Goal: Information Seeking & Learning: Learn about a topic

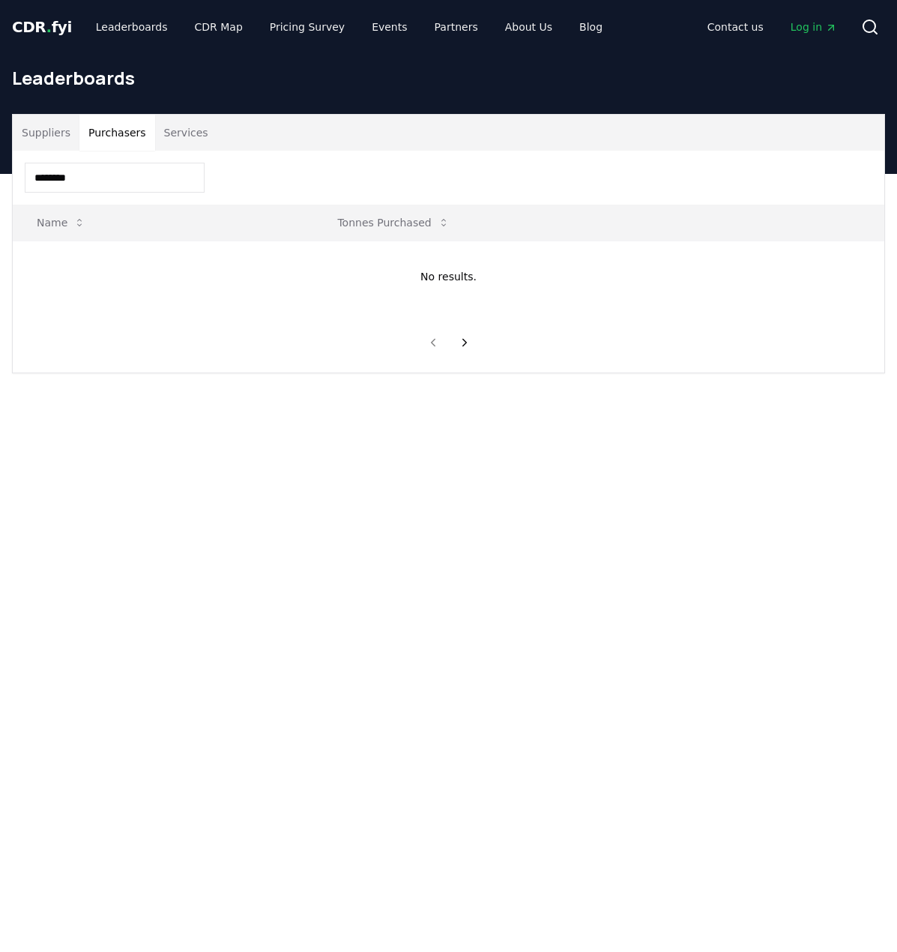
drag, startPoint x: 122, startPoint y: 181, endPoint x: -178, endPoint y: 138, distance: 303.0
click at [0, 138] on html "CDR . fyi Leaderboards CDR Map Pricing Survey Events Partners About Us Blog Con…" at bounding box center [448, 683] width 897 height 1366
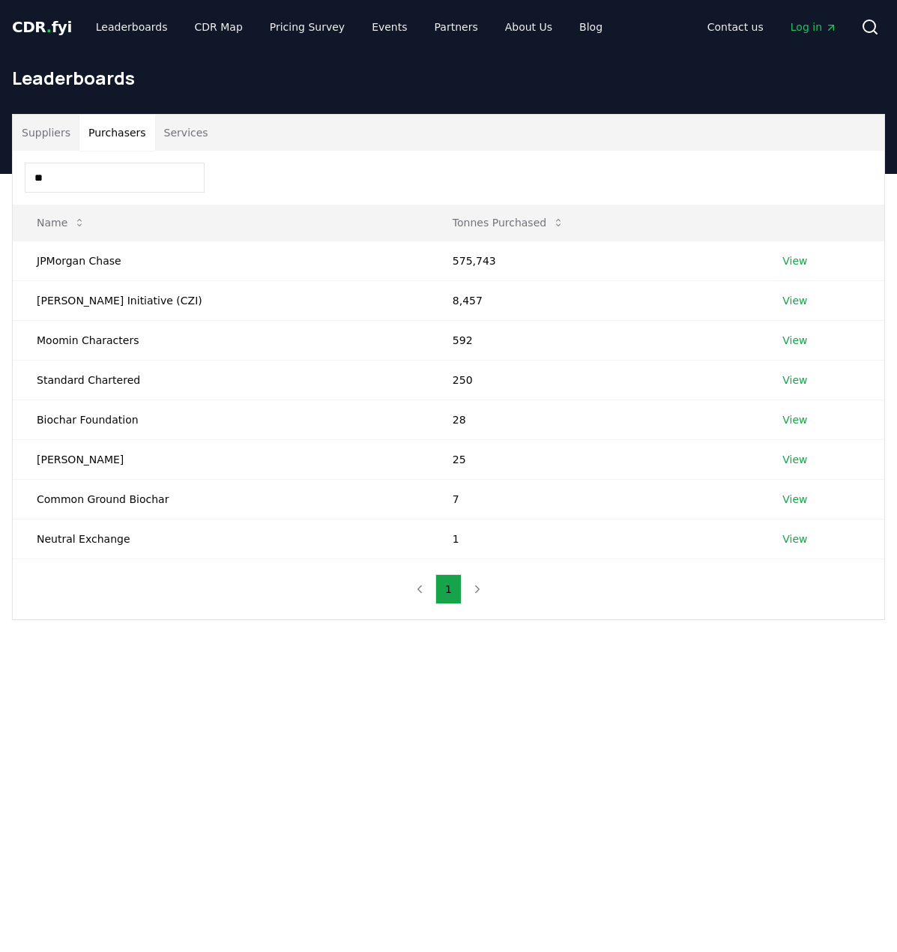
type input "*"
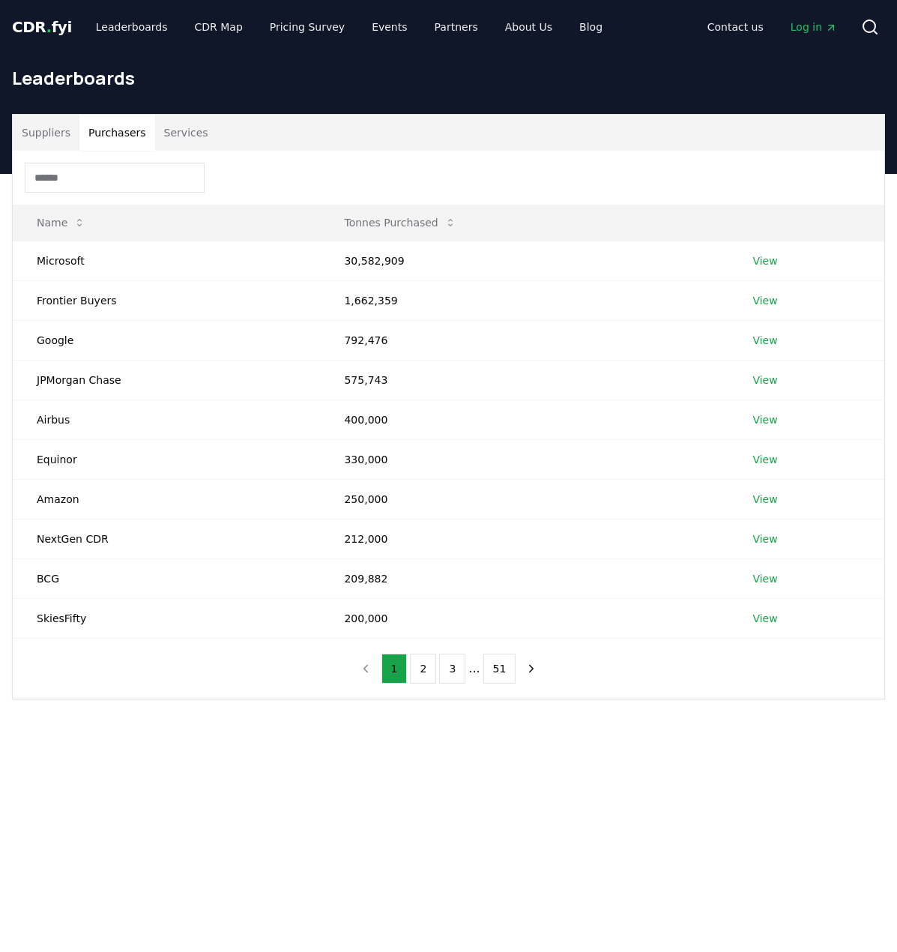
click at [57, 134] on button "Suppliers" at bounding box center [46, 133] width 67 height 36
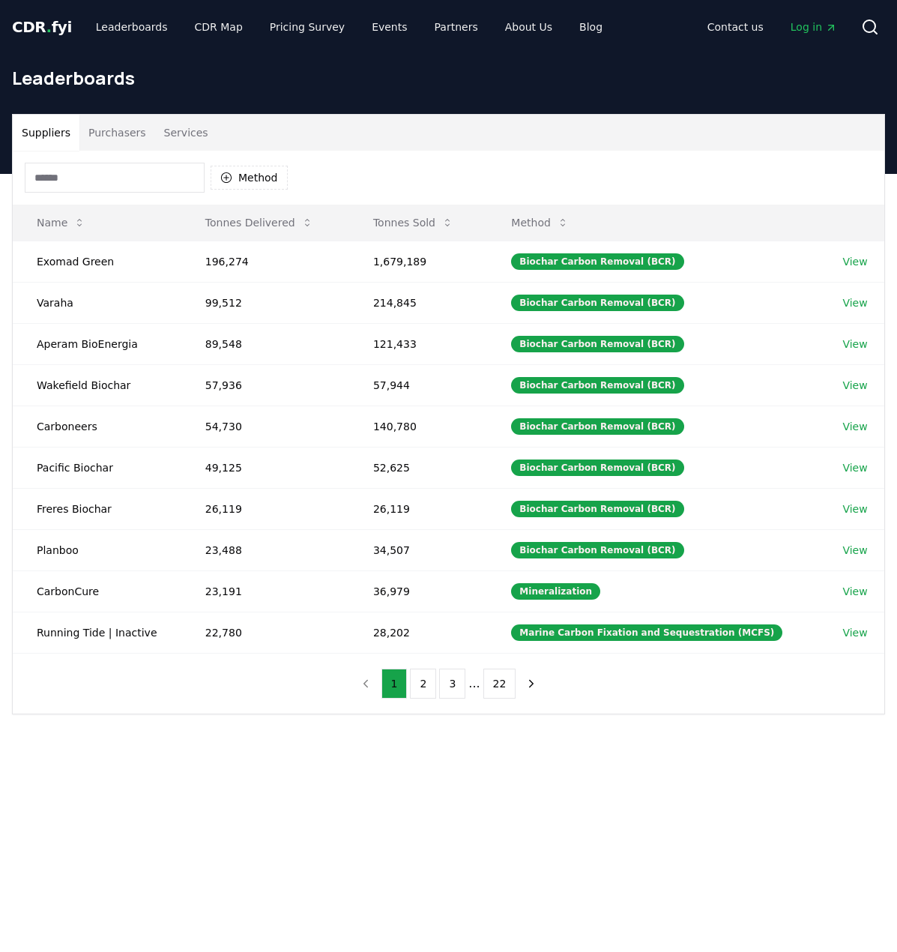
click at [62, 171] on input at bounding box center [115, 178] width 180 height 30
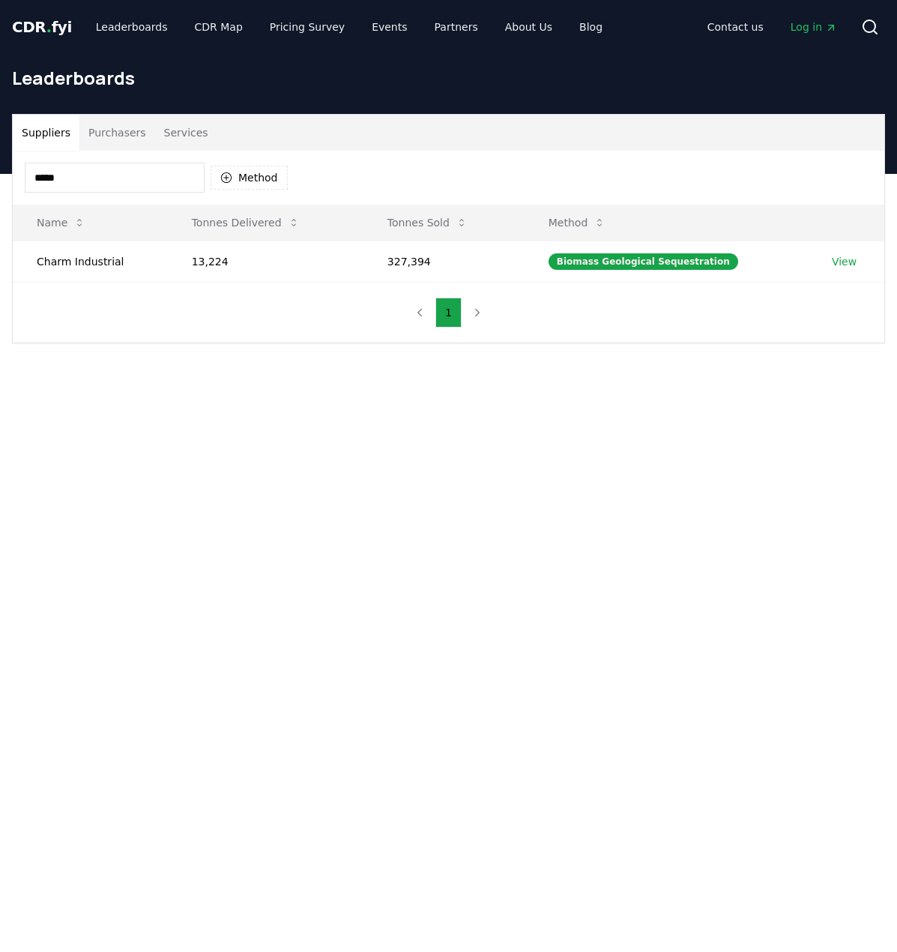
type input "*****"
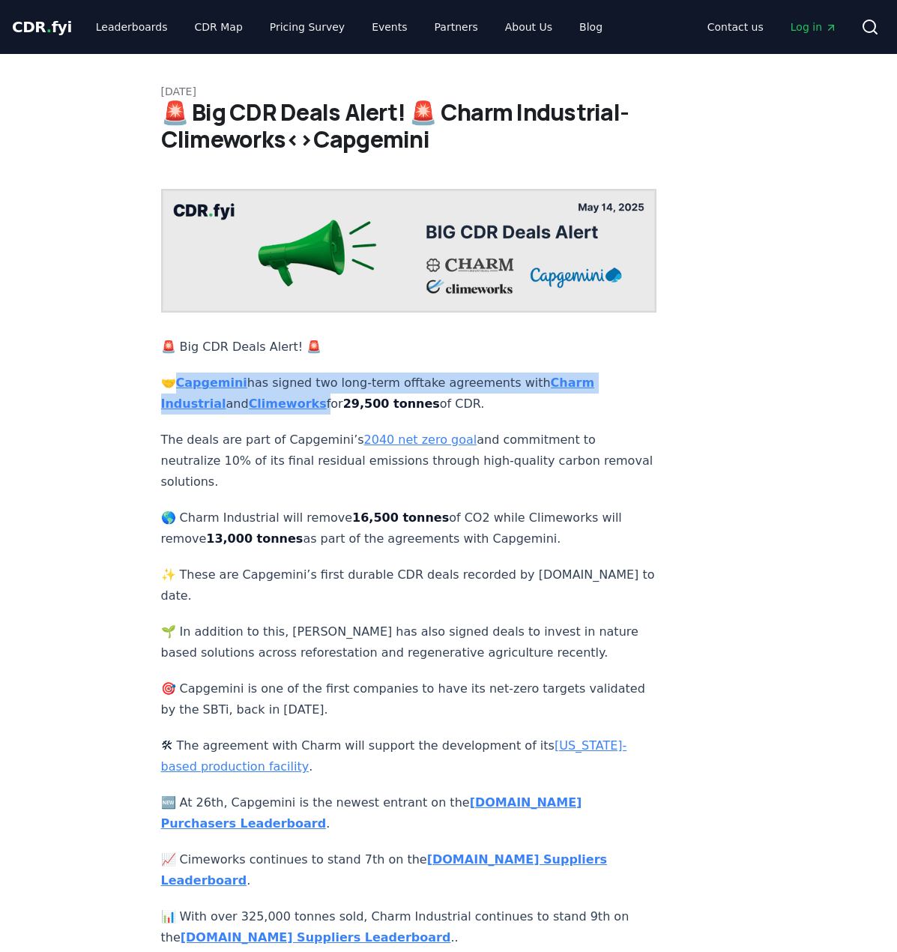
drag, startPoint x: 313, startPoint y: 392, endPoint x: 181, endPoint y: 372, distance: 133.5
click at [181, 373] on p "🤝 [PERSON_NAME] has signed two long-term offtake agreements with Charm Industri…" at bounding box center [409, 394] width 496 height 42
copy p "[PERSON_NAME] has signed two long-term offtake agreements with Charm Industrial…"
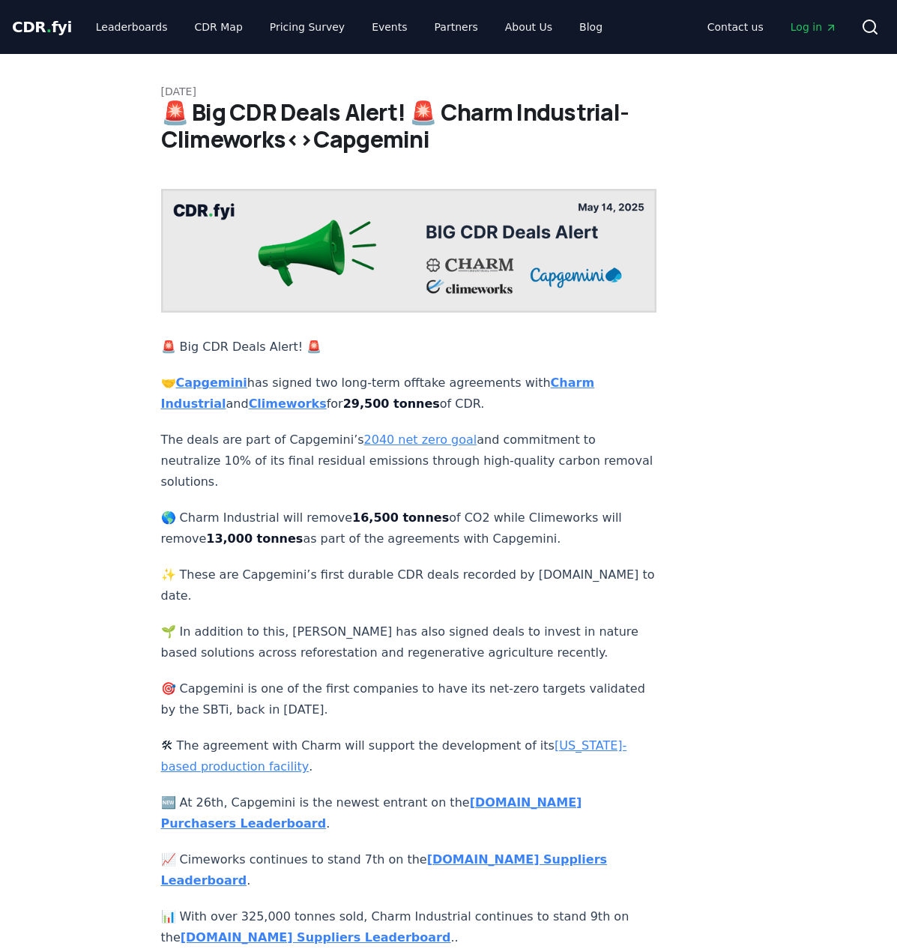
click at [687, 435] on article "[DATE] 🚨 Big CDR Deals Alert! 🚨 Charm Industrial-Climeworks<>Capgemini 🚨 Big CD…" at bounding box center [449, 583] width 576 height 1059
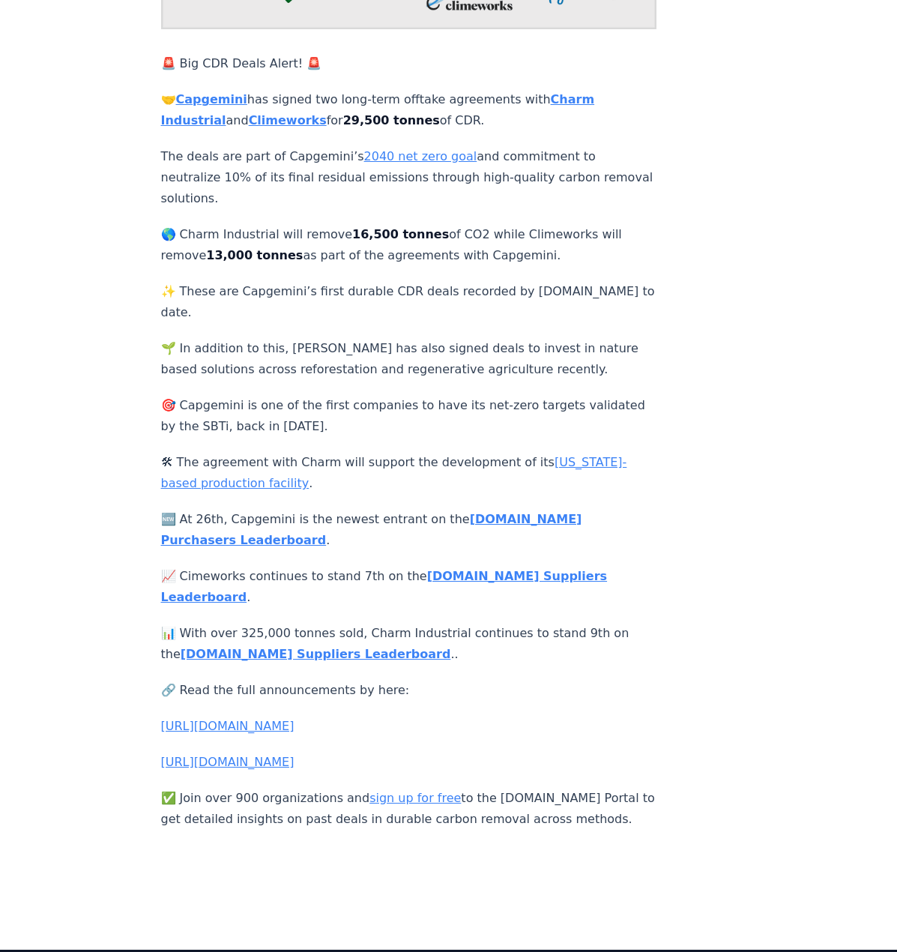
scroll to position [280, 0]
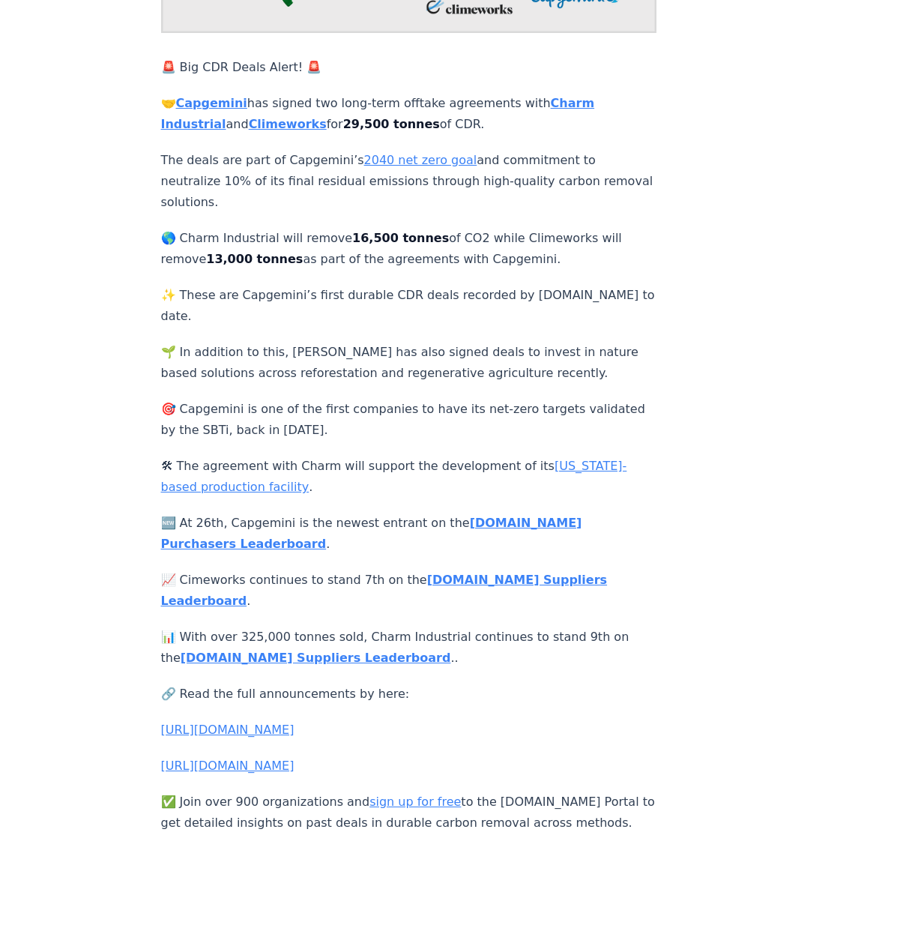
click at [884, 507] on div "[DATE] 🚨 Big CDR Deals Alert! 🚨 Charm Industrial-Climeworks<>Capgemini 🚨 Big CD…" at bounding box center [448, 303] width 897 height 1059
click at [265, 651] on strong "[DOMAIN_NAME] Suppliers Leaderboard" at bounding box center [316, 658] width 271 height 14
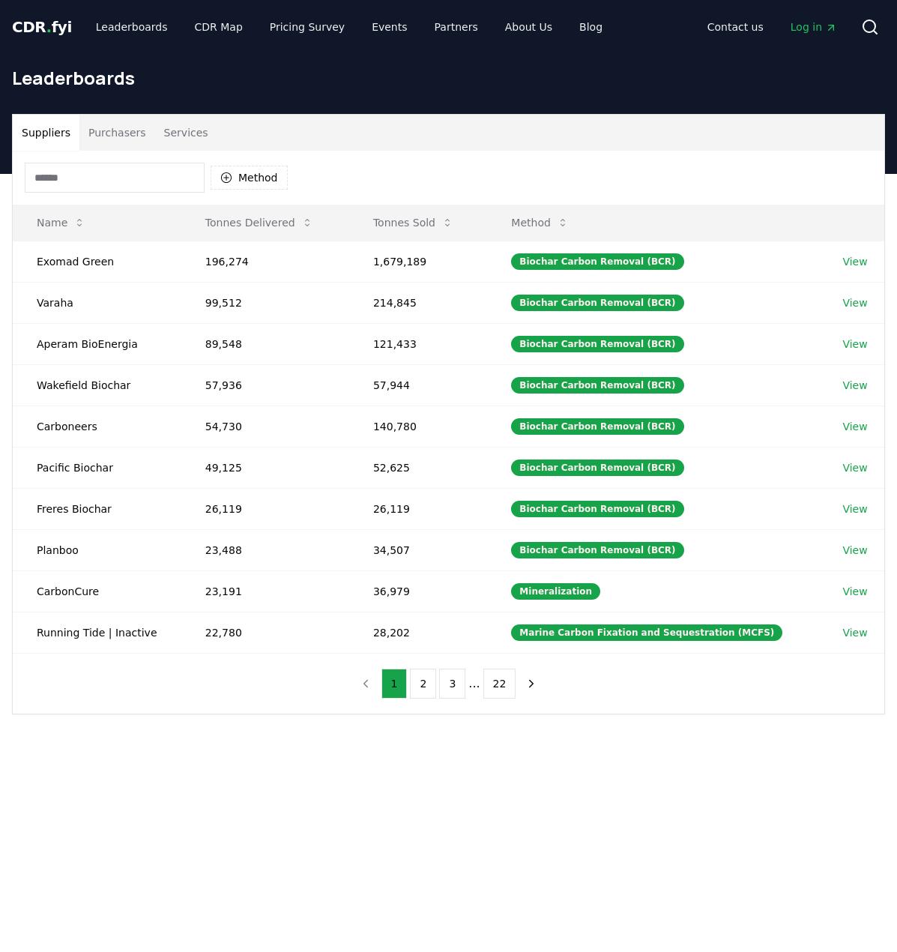
click at [84, 177] on input at bounding box center [115, 178] width 180 height 30
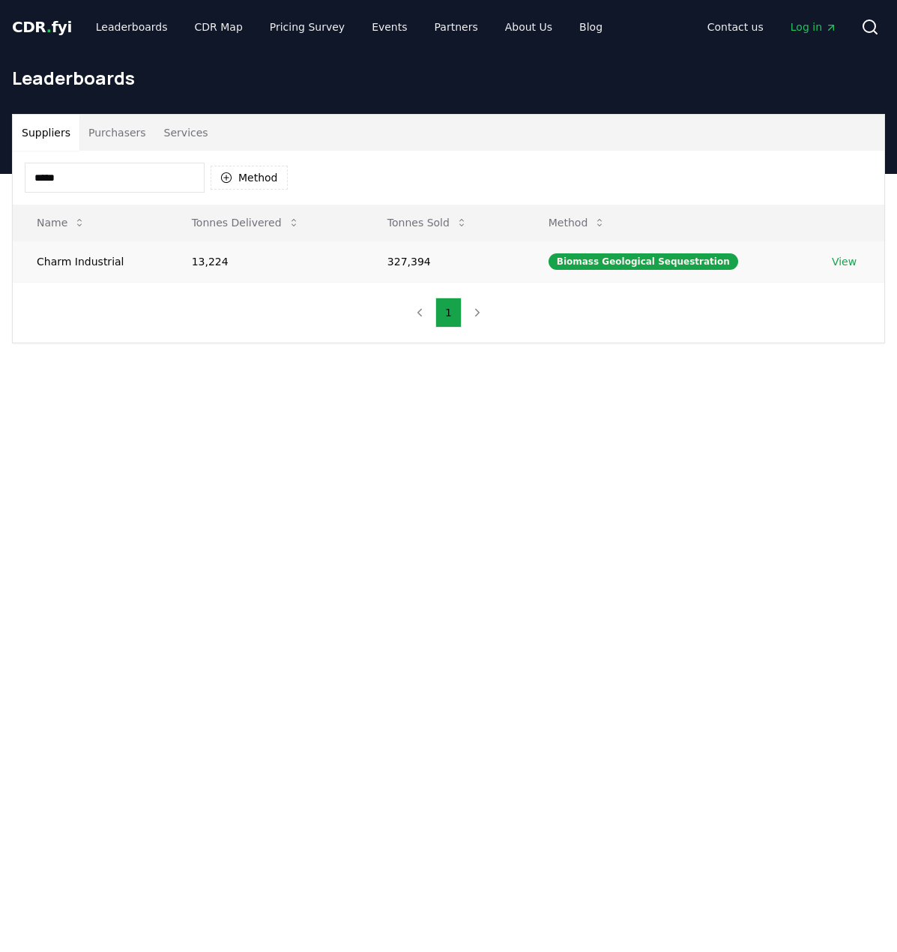
type input "*****"
click at [77, 262] on td "Charm Industrial" at bounding box center [90, 261] width 155 height 41
click at [840, 260] on link "View" at bounding box center [844, 261] width 25 height 15
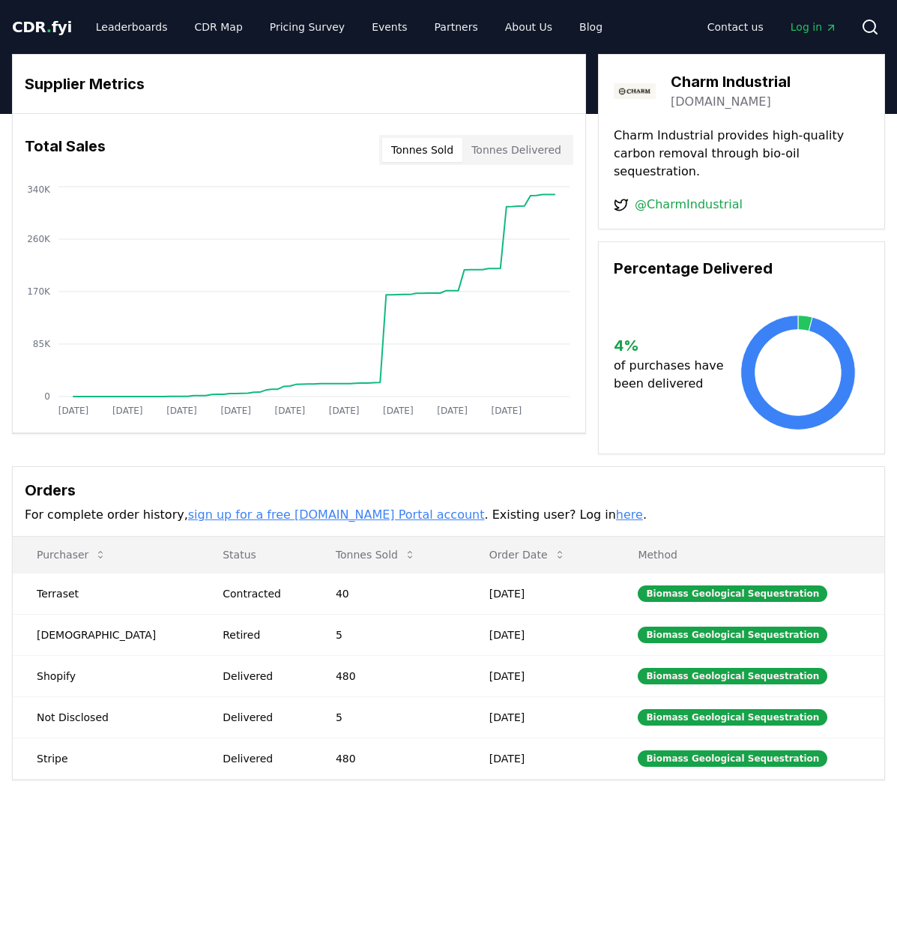
click at [616, 507] on link "here" at bounding box center [629, 514] width 27 height 14
